Goal: Information Seeking & Learning: Learn about a topic

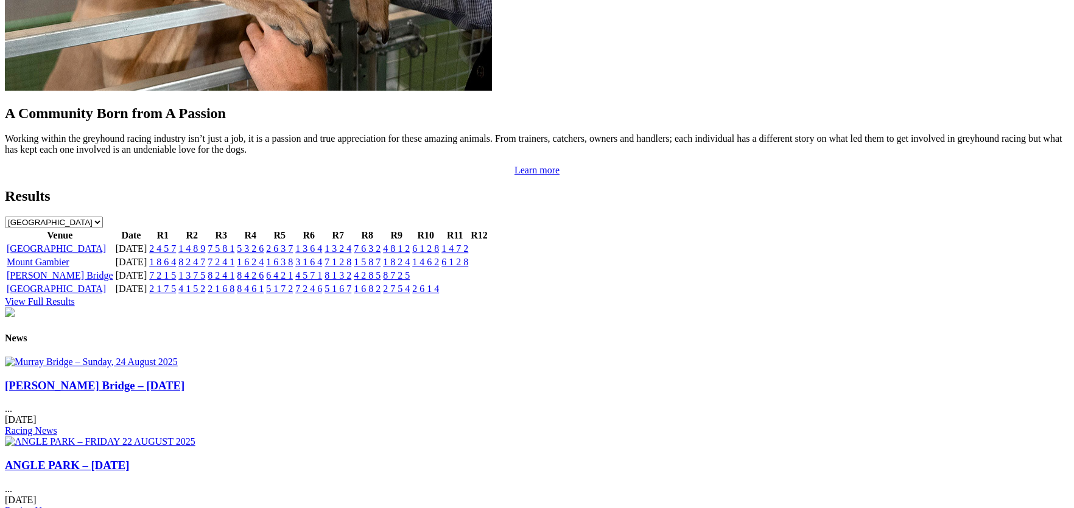
scroll to position [1163, 0]
click at [106, 243] on link "[GEOGRAPHIC_DATA]" at bounding box center [56, 248] width 99 height 10
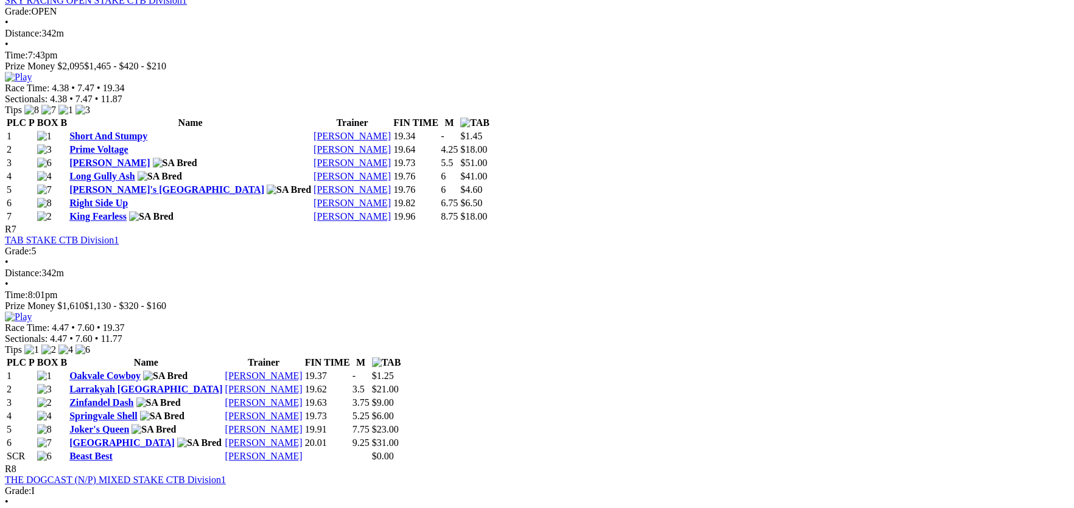
scroll to position [2284, 0]
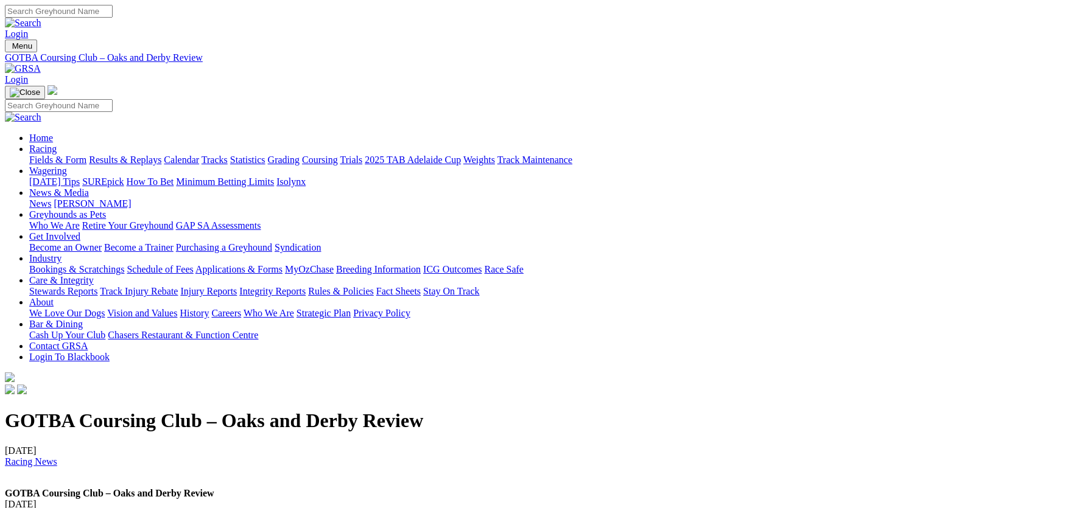
click at [306, 286] on link "Integrity Reports" at bounding box center [272, 291] width 66 height 10
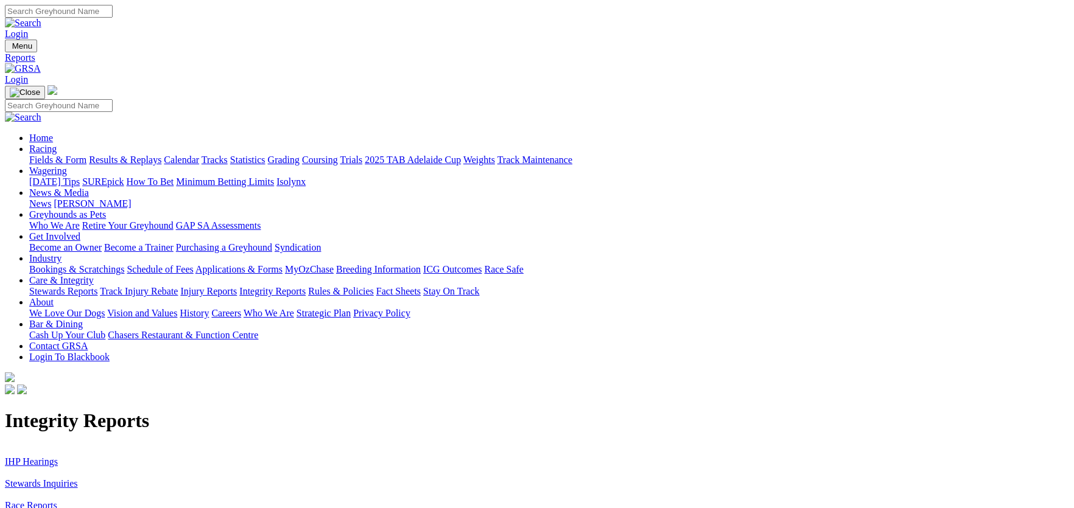
click at [58, 456] on link "IHP Hearings" at bounding box center [31, 461] width 53 height 10
click at [78, 478] on link "Stewards Inquiries" at bounding box center [41, 483] width 73 height 10
